Goal: Transaction & Acquisition: Purchase product/service

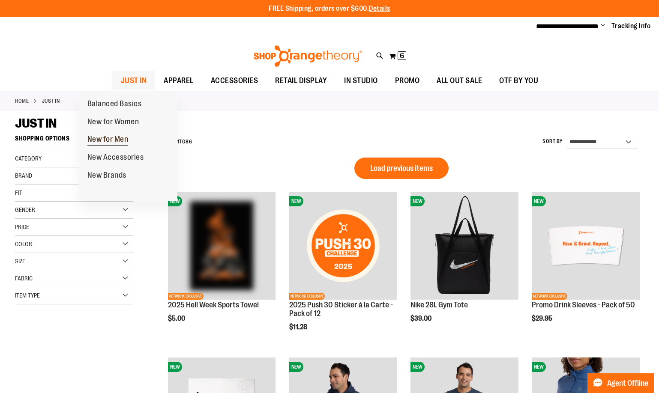
type input "**********"
click at [110, 141] on span "New for Men" at bounding box center [107, 140] width 41 height 11
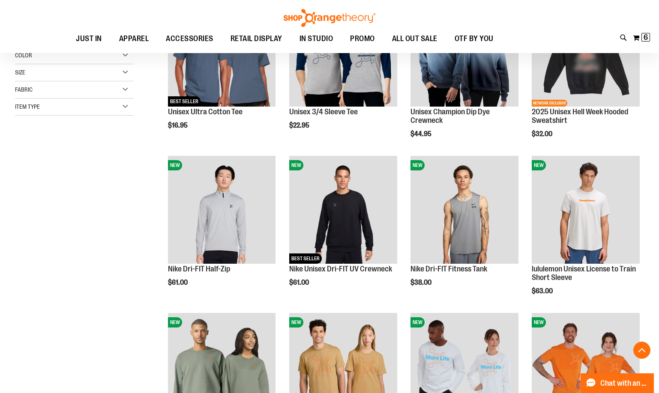
scroll to position [257, 0]
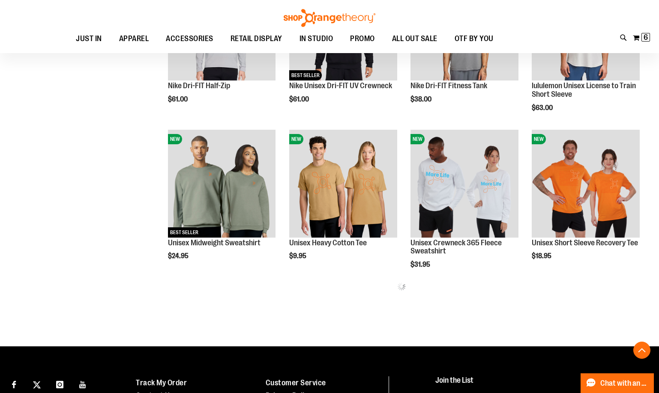
scroll to position [385, 0]
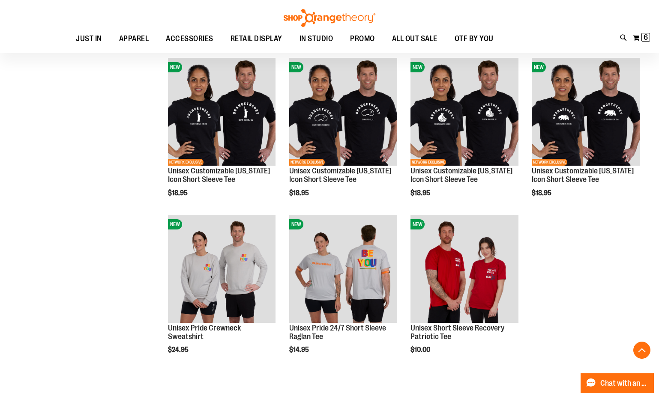
scroll to position [1071, 0]
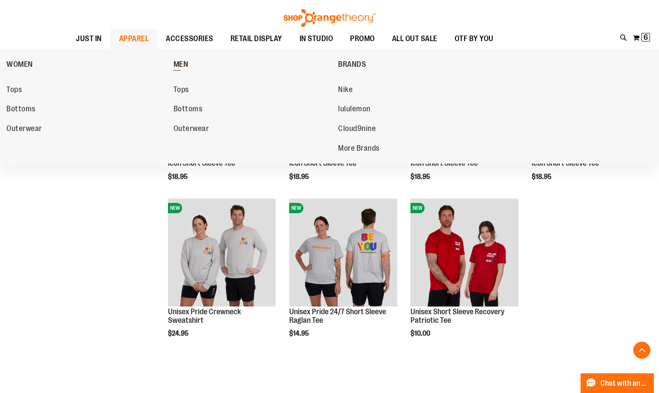
type input "**********"
click at [185, 60] on span "MEN" at bounding box center [181, 65] width 15 height 11
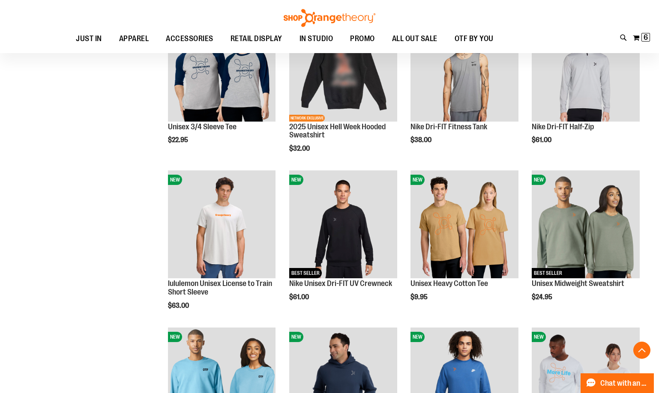
scroll to position [471, 0]
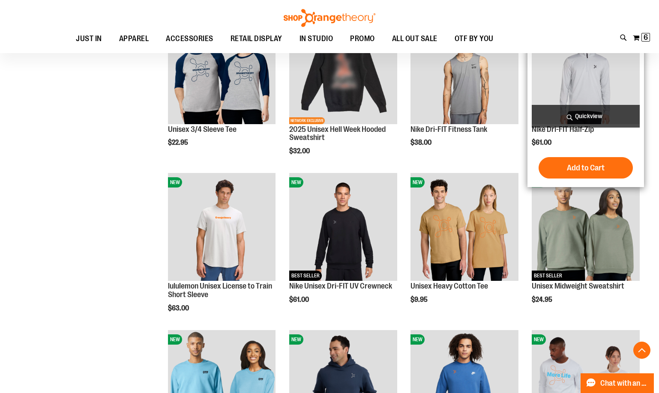
scroll to position [385, 0]
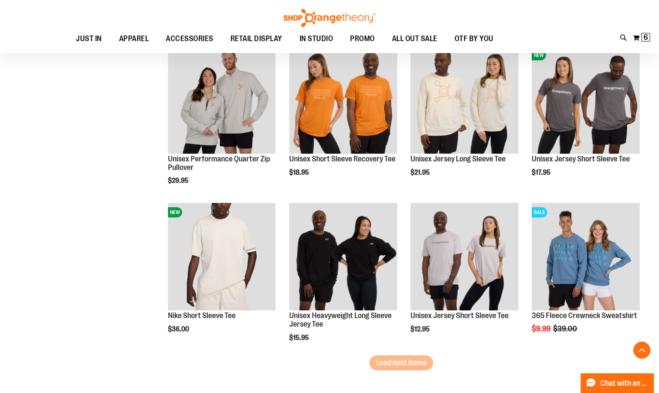
scroll to position [1242, 0]
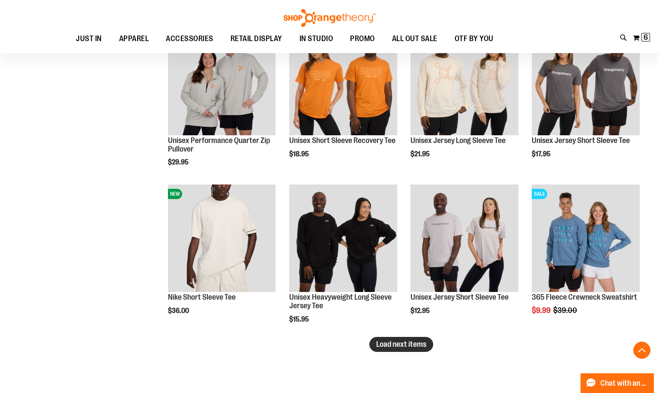
type input "**********"
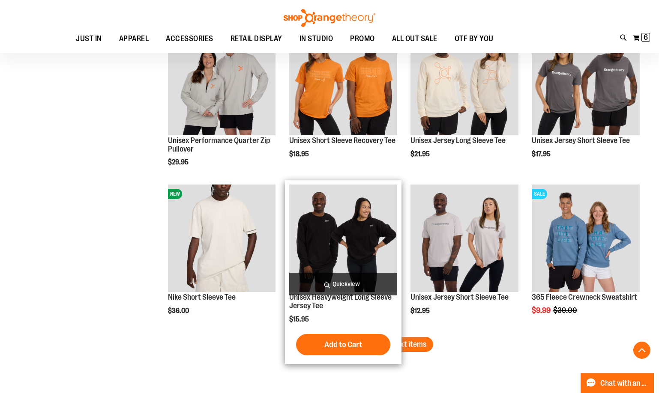
click at [391, 343] on span "Load next items" at bounding box center [401, 344] width 50 height 9
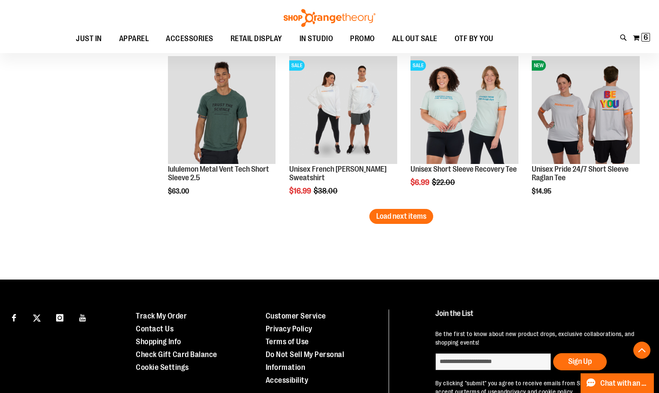
scroll to position [1842, 0]
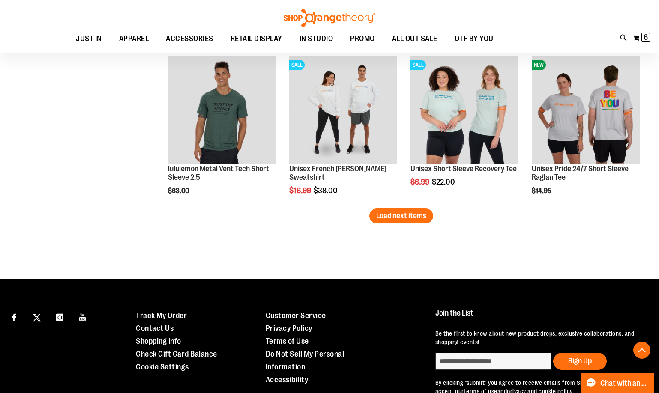
click at [418, 217] on span "Load next items" at bounding box center [401, 216] width 50 height 9
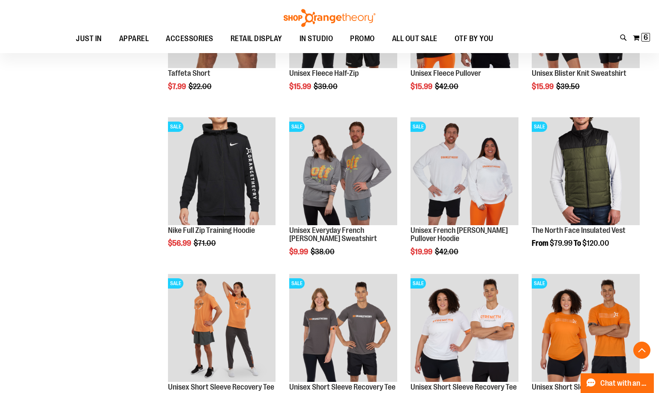
scroll to position [2142, 0]
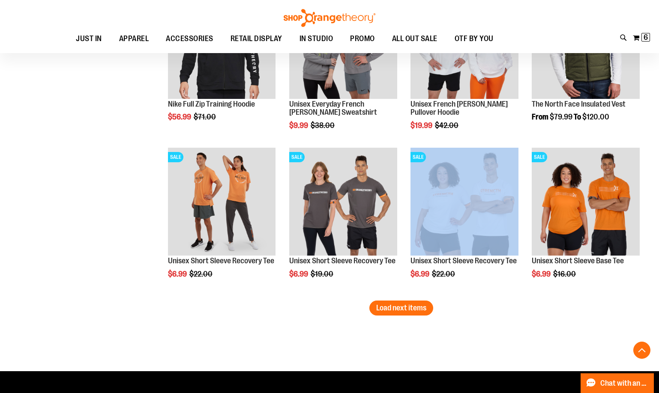
scroll to position [2228, 0]
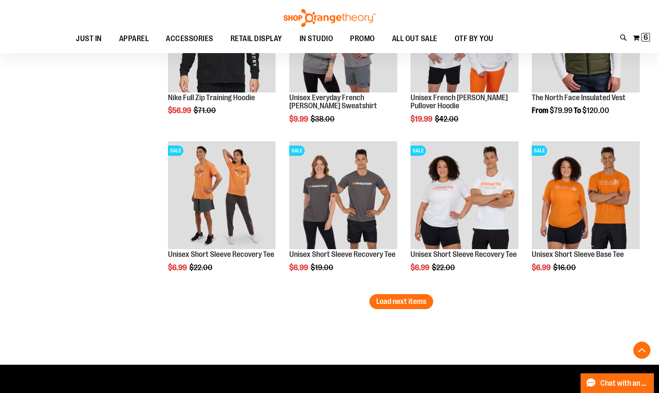
click at [408, 302] on span "Load next items" at bounding box center [401, 301] width 50 height 9
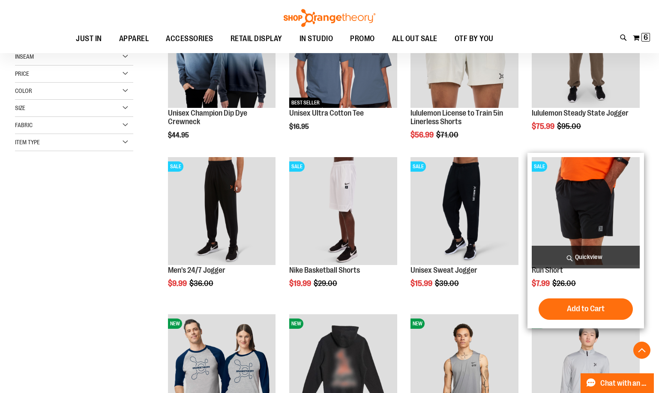
scroll to position [171, 0]
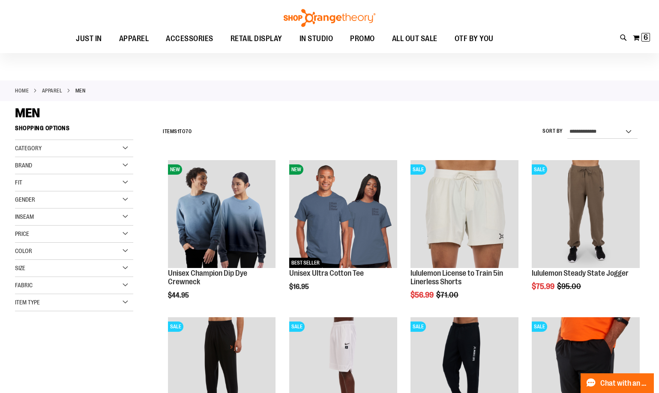
scroll to position [0, 0]
